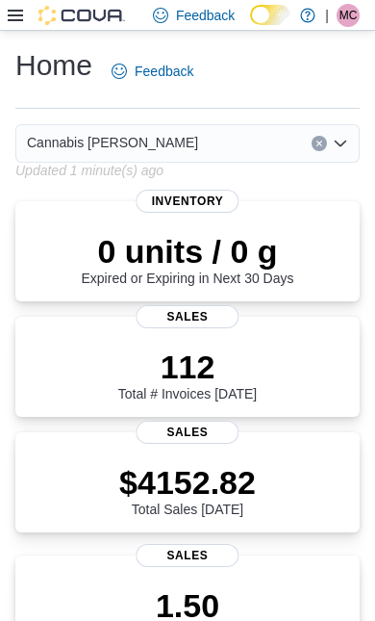
click at [13, 20] on icon at bounding box center [15, 15] width 15 height 15
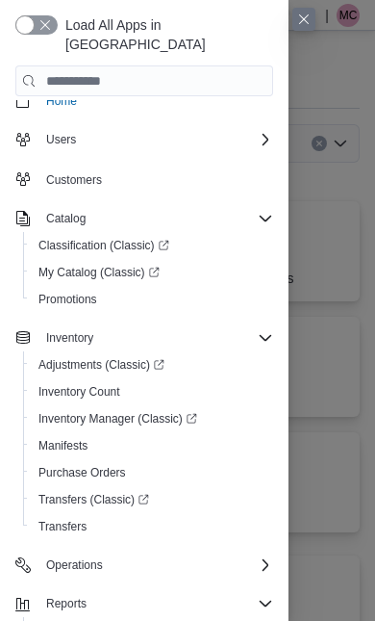
scroll to position [20, 0]
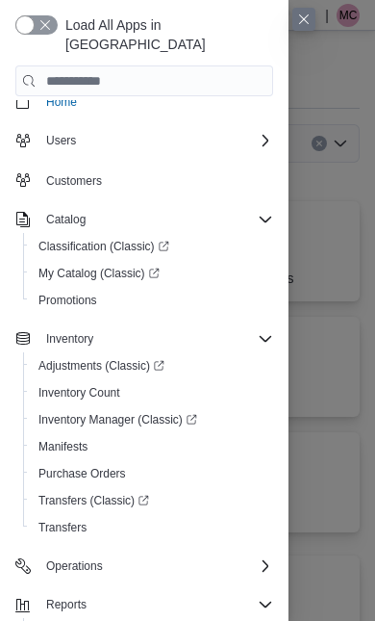
click at [261, 335] on icon "Complex example" at bounding box center [266, 338] width 12 height 6
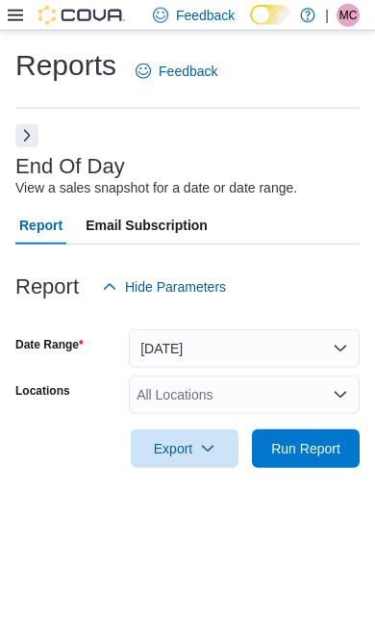
click at [323, 439] on span "Run Report" at bounding box center [305, 448] width 69 height 19
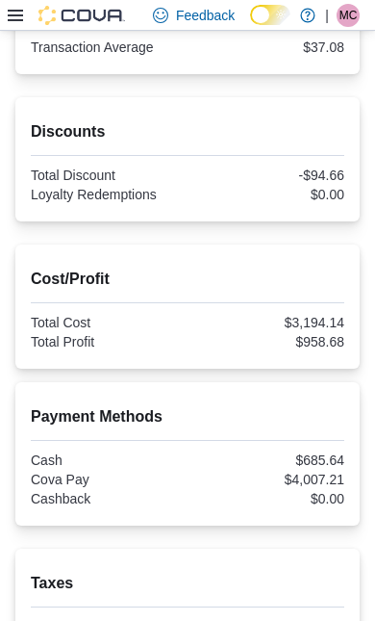
scroll to position [719, 0]
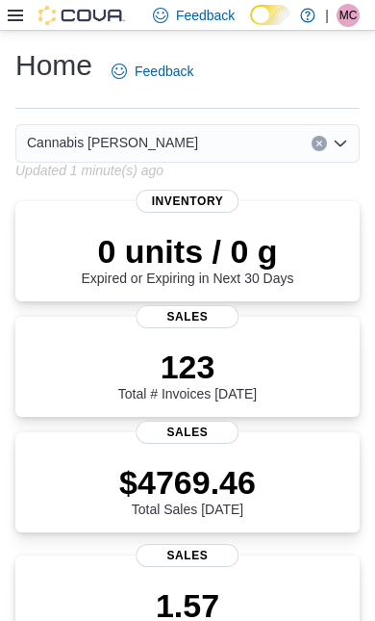
click at [14, 14] on icon at bounding box center [15, 15] width 15 height 15
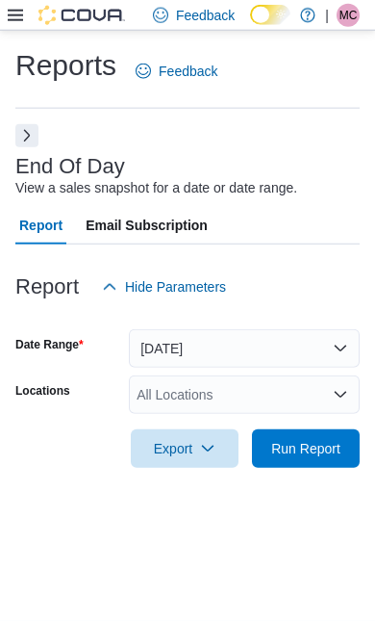
scroll to position [43, 0]
click at [304, 439] on span "Run Report" at bounding box center [305, 448] width 69 height 19
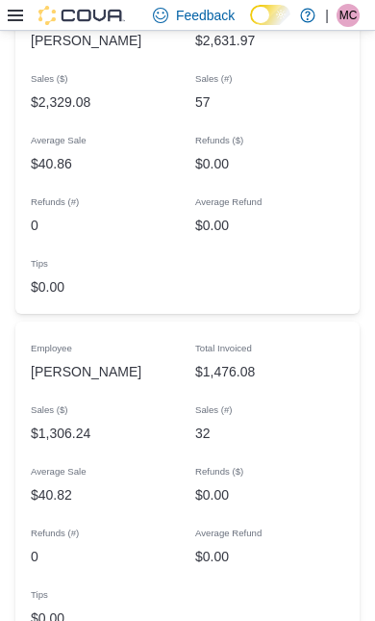
scroll to position [1860, 0]
